Goal: Task Accomplishment & Management: Use online tool/utility

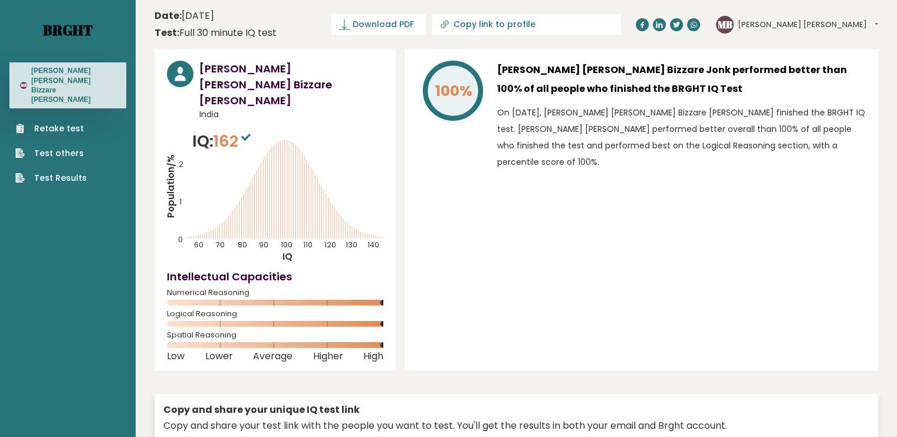
click at [73, 18] on nav "Brght MB Minch Minch Bizzare Jonk Retake test Test others Test Results" at bounding box center [67, 93] width 117 height 187
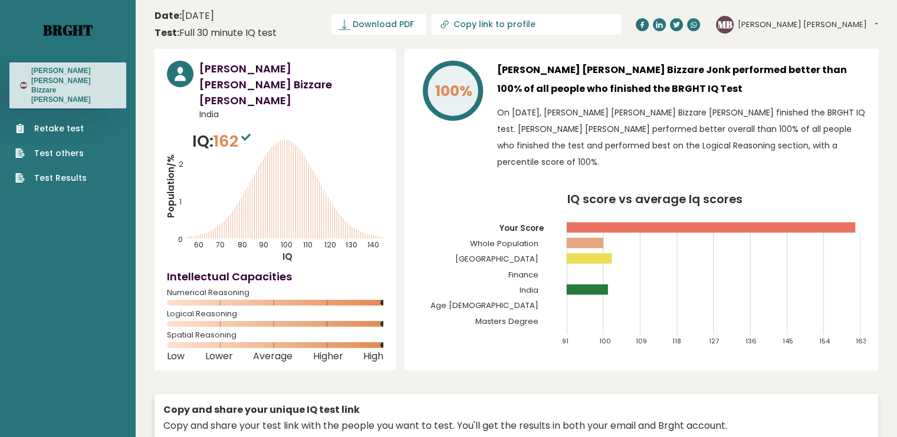
click at [77, 40] on nav "Brght MB Minch Minch Bizzare Jonk Retake test Test others Test Results" at bounding box center [67, 93] width 117 height 187
click at [80, 30] on link "Brght" at bounding box center [68, 30] width 50 height 19
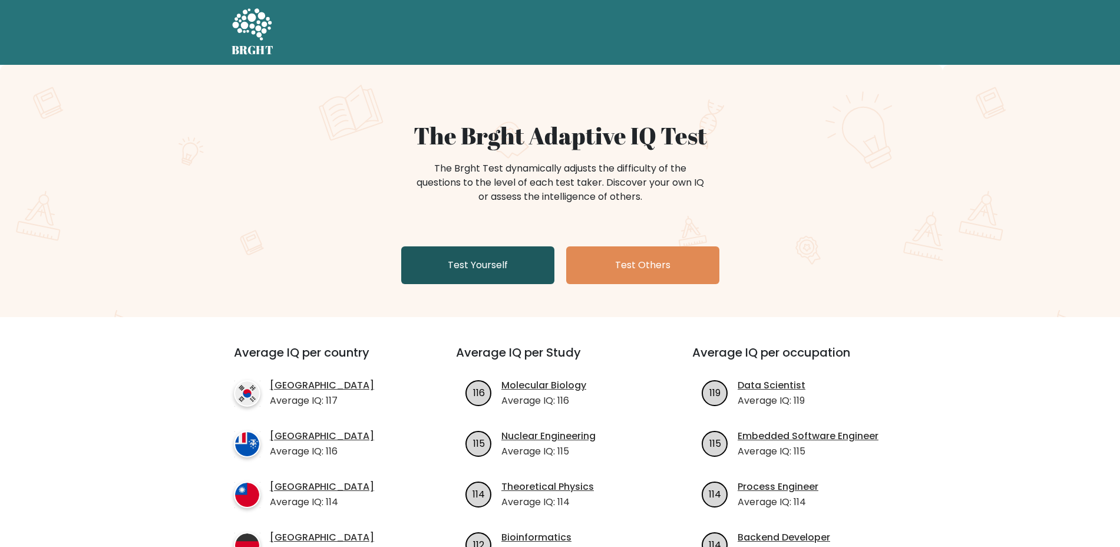
click at [479, 257] on link "Test Yourself" at bounding box center [477, 265] width 153 height 38
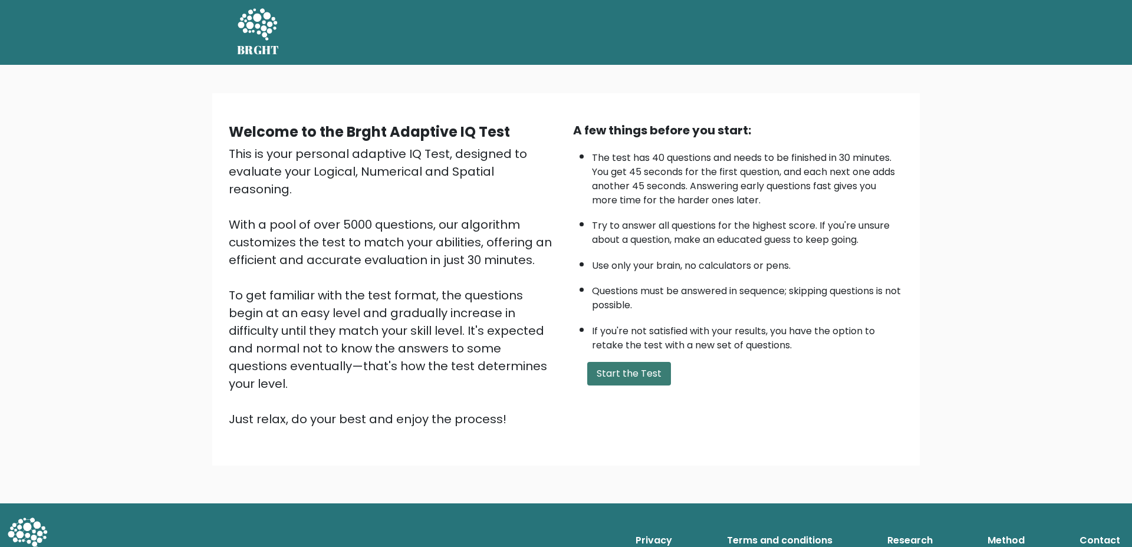
click at [633, 364] on button "Start the Test" at bounding box center [629, 374] width 84 height 24
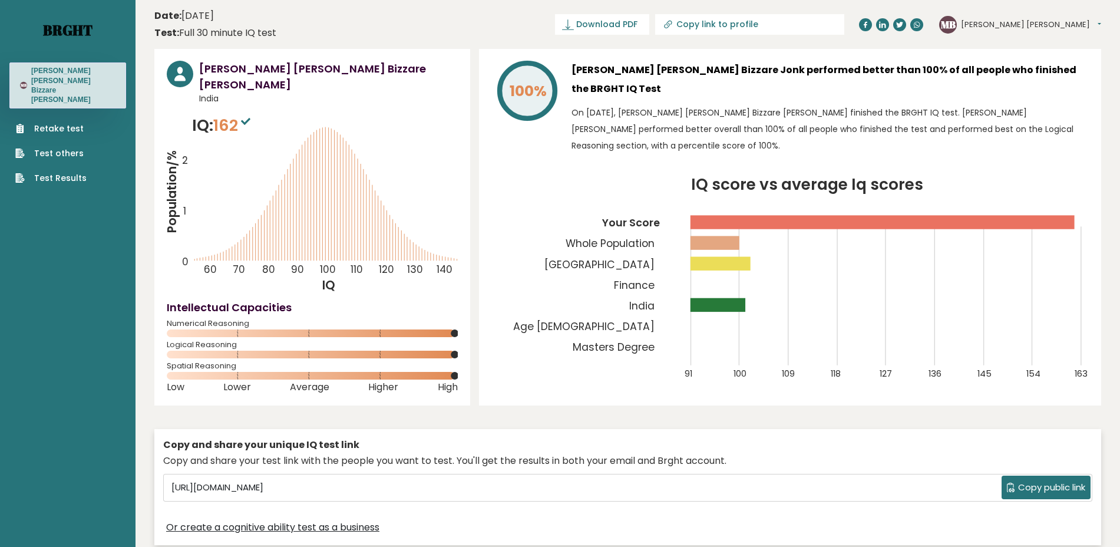
click at [79, 29] on link "Brght" at bounding box center [68, 30] width 50 height 19
